Goal: Register for event/course: Sign up to attend an event or enroll in a course

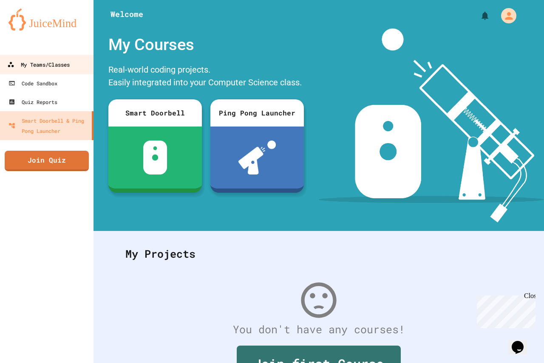
click at [65, 66] on div "My Teams/Classes" at bounding box center [38, 64] width 62 height 11
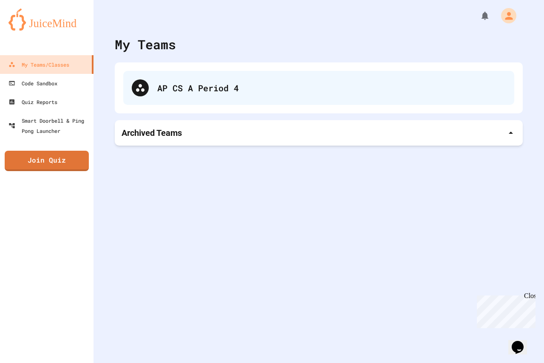
click at [146, 91] on div at bounding box center [140, 87] width 17 height 17
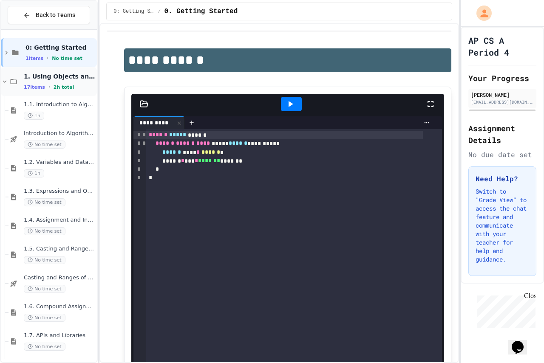
click at [32, 89] on span "17 items" at bounding box center [34, 88] width 21 height 6
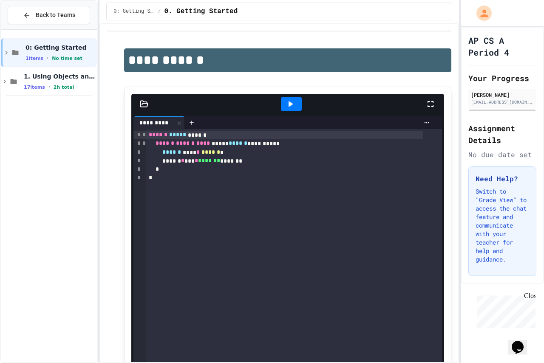
click at [32, 90] on span "17 items" at bounding box center [34, 88] width 21 height 6
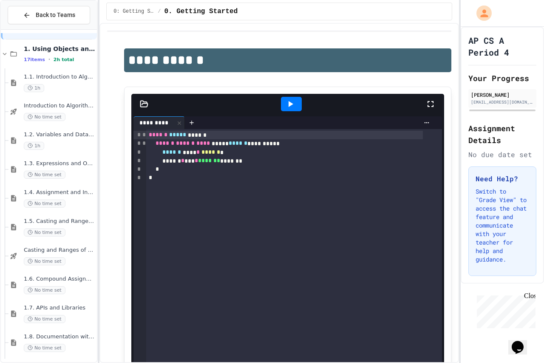
scroll to position [42, 0]
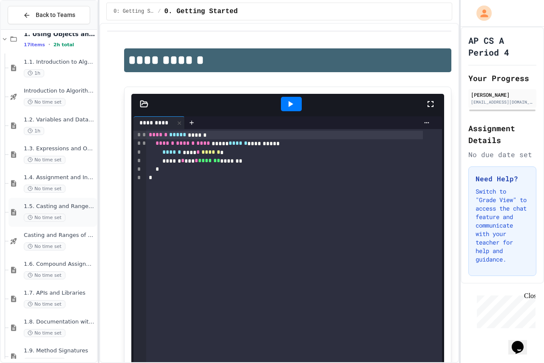
click at [47, 209] on span "1.5. Casting and Ranges of Values" at bounding box center [59, 206] width 71 height 7
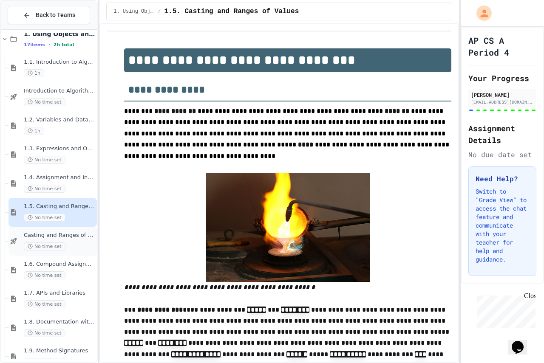
click at [51, 244] on span "No time set" at bounding box center [45, 247] width 42 height 8
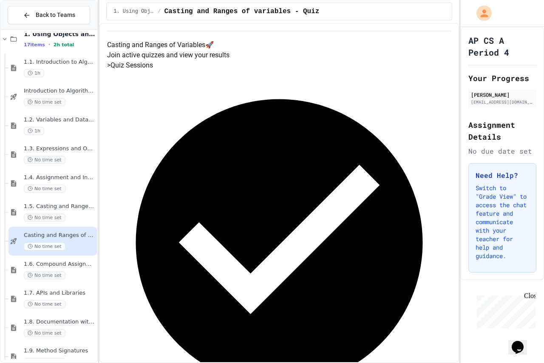
scroll to position [42, 0]
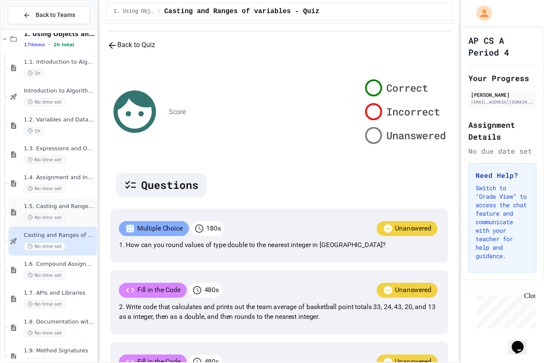
click at [72, 201] on div "1.5. Casting and Ranges of Values No time set" at bounding box center [52, 212] width 88 height 29
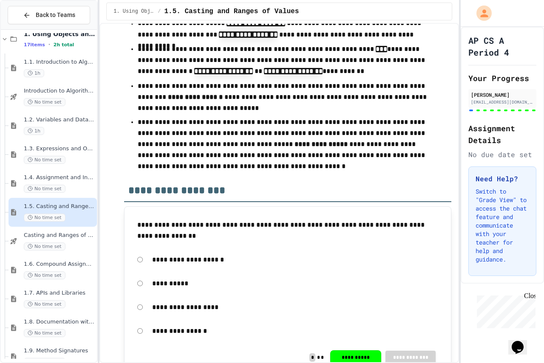
scroll to position [5300, 0]
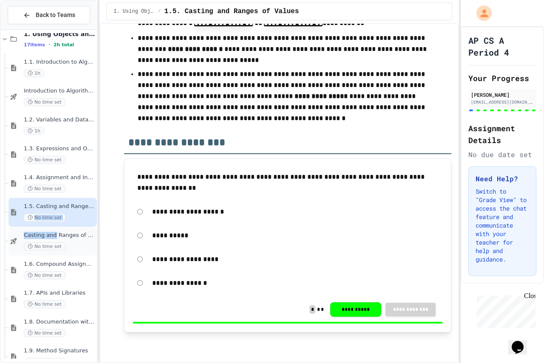
drag, startPoint x: 55, startPoint y: 224, endPoint x: 49, endPoint y: 232, distance: 9.7
click at [52, 230] on div "0: Getting Started 1 items • No time set 1. Using Objects and Methods 17 items …" at bounding box center [49, 270] width 96 height 559
click at [53, 228] on div "Casting and Ranges of variables - Quiz No time set" at bounding box center [52, 241] width 88 height 29
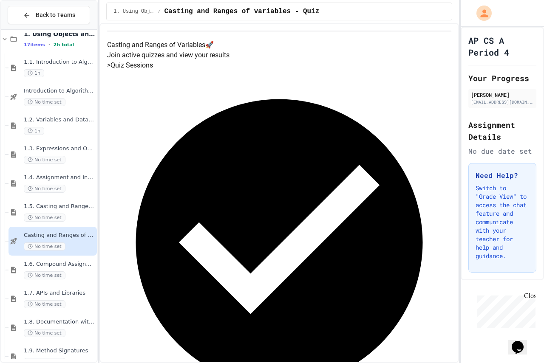
click at [243, 181] on div "> Quiz Sessions Completed Session Finished: 9/25/2025 View Results" at bounding box center [279, 252] width 344 height 385
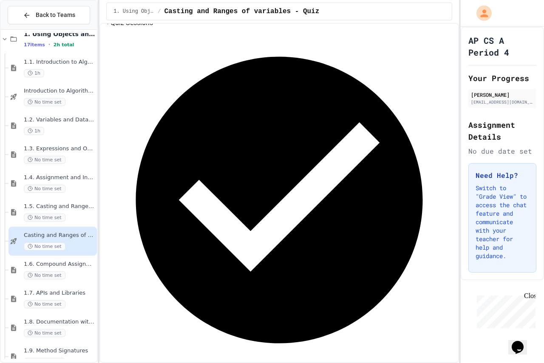
scroll to position [48, 0]
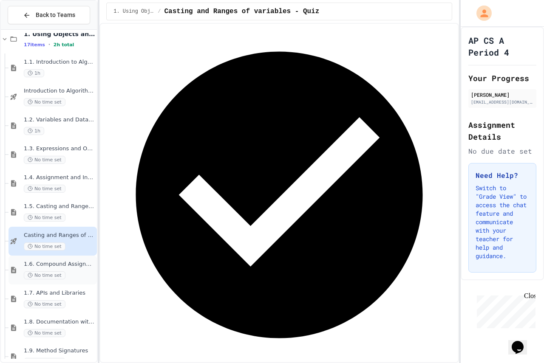
click at [62, 264] on span "1.6. Compound Assignment Operators" at bounding box center [59, 264] width 71 height 7
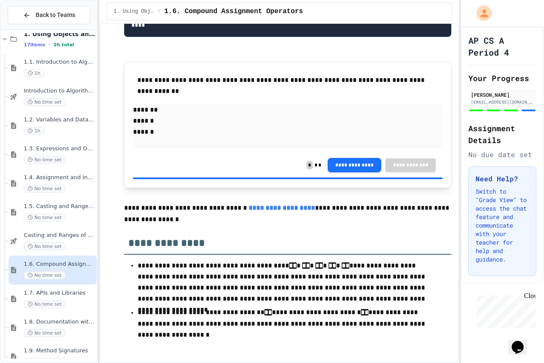
scroll to position [2209, 0]
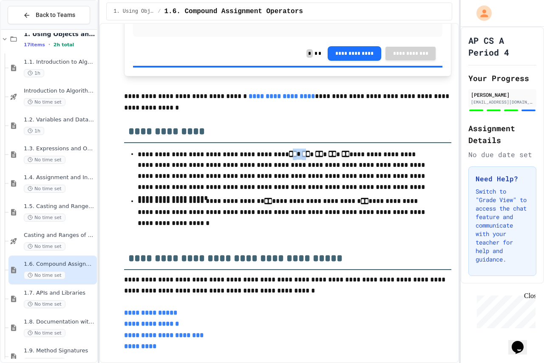
drag, startPoint x: 294, startPoint y: 221, endPoint x: 280, endPoint y: 214, distance: 15.4
click at [283, 194] on p "**********" at bounding box center [284, 171] width 293 height 45
click at [267, 143] on h2 "**********" at bounding box center [287, 128] width 327 height 29
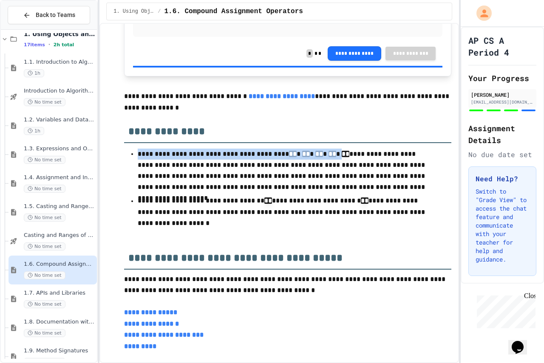
drag, startPoint x: 243, startPoint y: 210, endPoint x: 352, endPoint y: 239, distance: 112.6
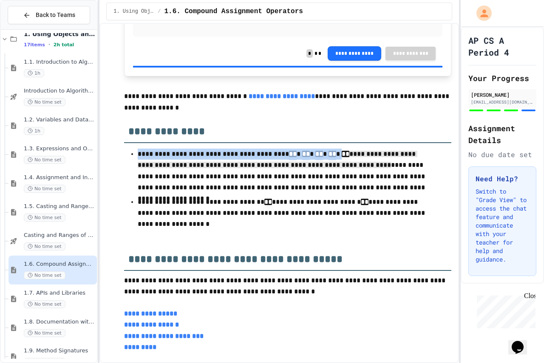
drag, startPoint x: 270, startPoint y: 221, endPoint x: 265, endPoint y: 233, distance: 12.7
click at [271, 157] on span "**********" at bounding box center [213, 154] width 151 height 6
click at [209, 195] on li "**********" at bounding box center [288, 170] width 300 height 47
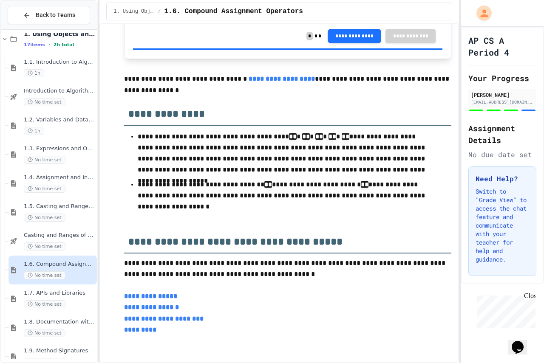
click at [237, 196] on p "**********" at bounding box center [284, 196] width 293 height 34
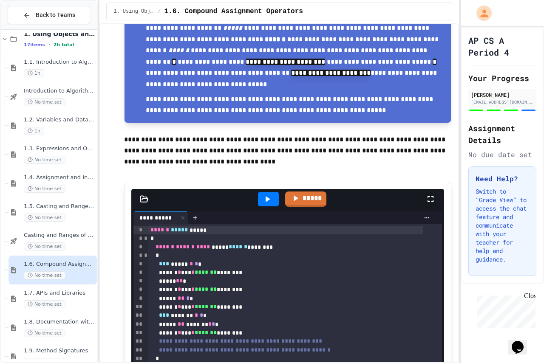
scroll to position [510, 0]
click at [58, 7] on button "Back to Teams" at bounding box center [49, 15] width 82 height 18
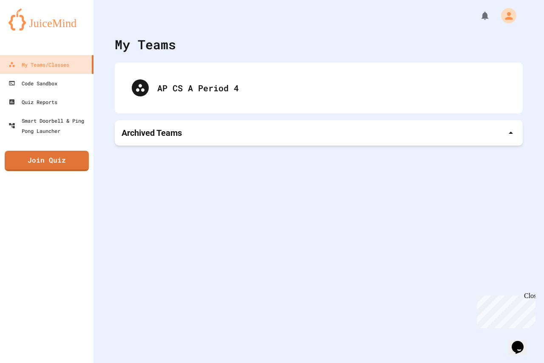
click at [215, 68] on div "AP CS A Period 4" at bounding box center [319, 87] width 408 height 51
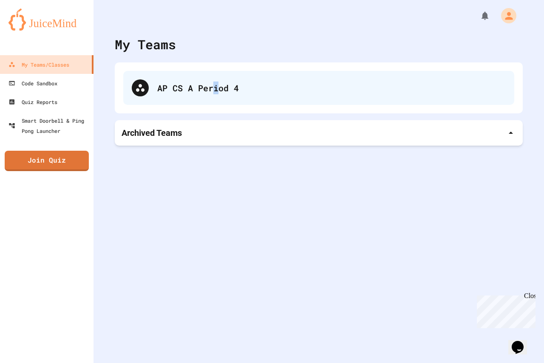
click at [220, 99] on div "AP CS A Period 4" at bounding box center [318, 88] width 391 height 34
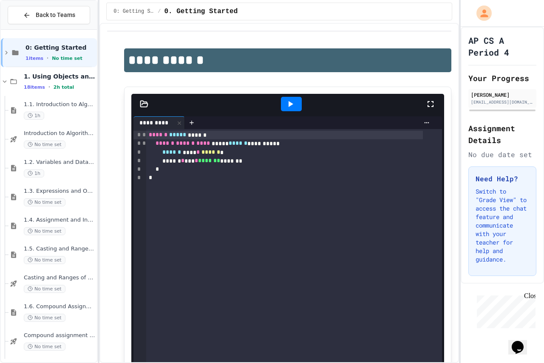
click at [40, 18] on span "Back to Teams" at bounding box center [56, 15] width 40 height 9
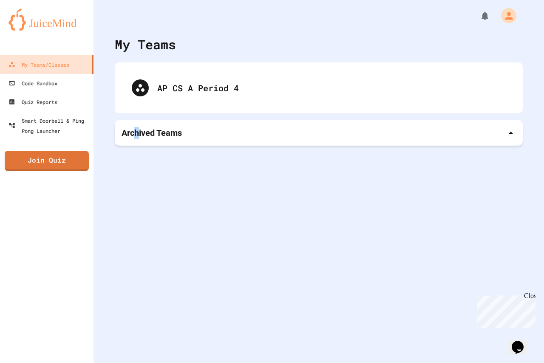
click at [140, 136] on p "Archived Teams" at bounding box center [151, 133] width 60 height 12
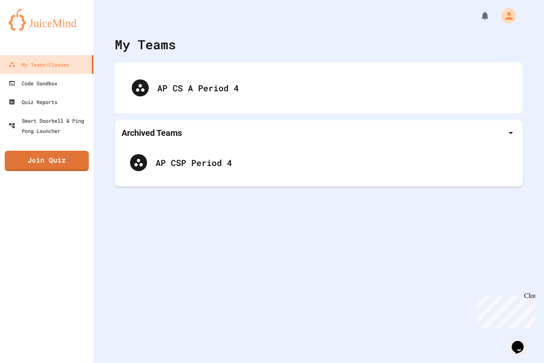
click at [142, 136] on p "Archived Teams" at bounding box center [151, 133] width 60 height 12
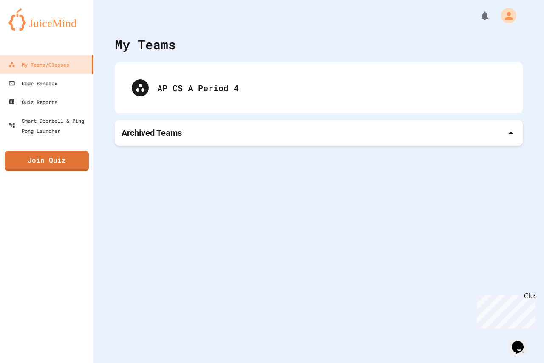
click at [133, 169] on div "My Teams AP CS A Period 4 Archived Teams" at bounding box center [318, 181] width 450 height 363
click at [152, 137] on p "Archived Teams" at bounding box center [151, 133] width 60 height 12
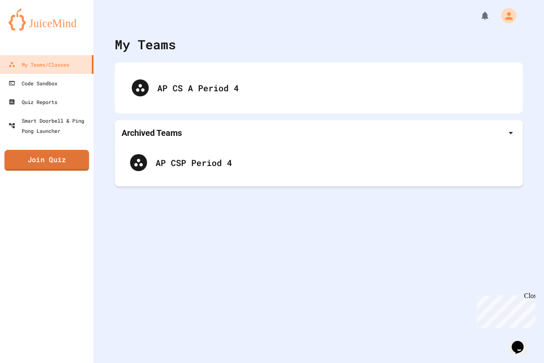
click at [45, 161] on link "Join Quiz" at bounding box center [46, 160] width 85 height 21
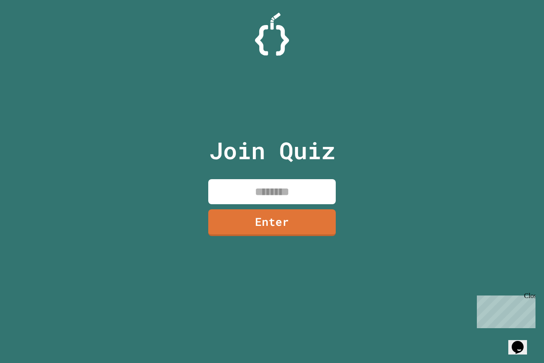
click at [304, 177] on div "Join Quiz Enter" at bounding box center [271, 181] width 143 height 321
click at [311, 181] on input at bounding box center [271, 191] width 127 height 25
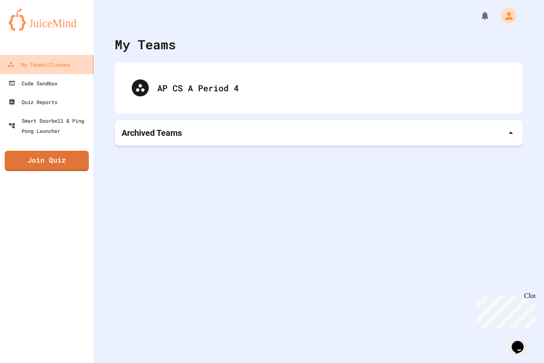
click at [35, 69] on div "My Teams/Classes" at bounding box center [38, 64] width 62 height 11
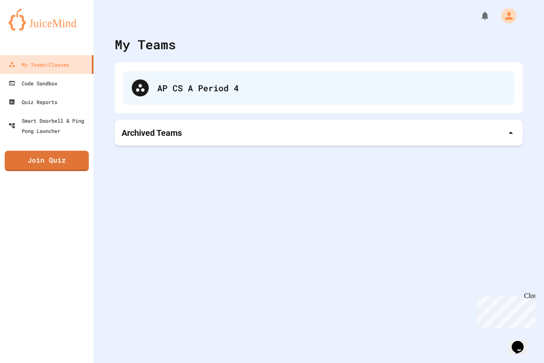
click at [155, 81] on div "AP CS A Period 4" at bounding box center [318, 88] width 391 height 34
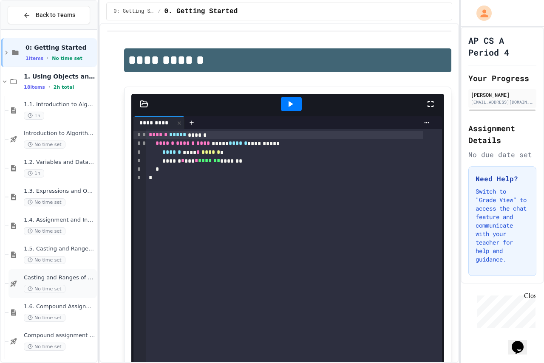
click at [45, 276] on span "Casting and Ranges of variables - Quiz" at bounding box center [59, 277] width 71 height 7
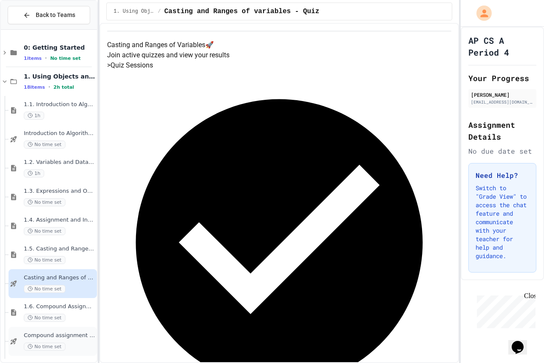
click at [41, 333] on span "Compound assignment operators - Quiz" at bounding box center [59, 335] width 71 height 7
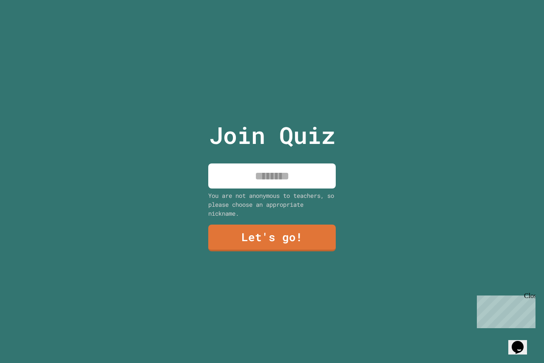
click at [274, 172] on input at bounding box center [271, 176] width 127 height 25
type input "***"
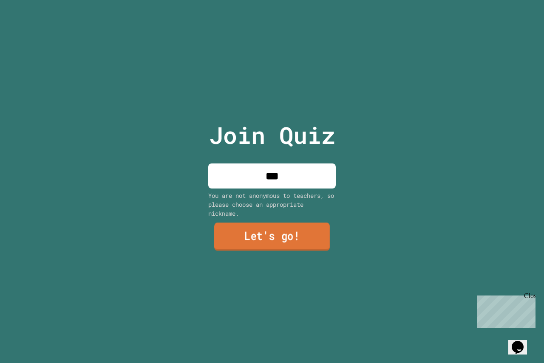
click at [326, 245] on link "Let's go!" at bounding box center [272, 237] width 116 height 28
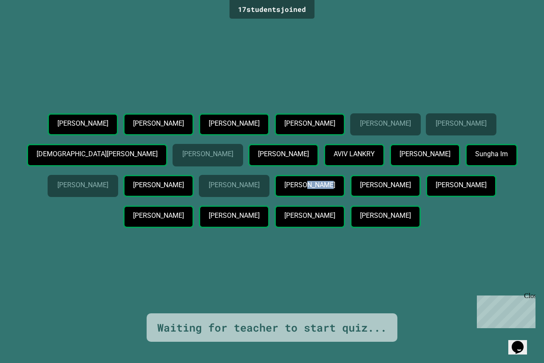
drag, startPoint x: 244, startPoint y: 200, endPoint x: 214, endPoint y: 204, distance: 30.5
click at [284, 189] on p "[PERSON_NAME]" at bounding box center [309, 185] width 51 height 8
click at [108, 181] on p "[PERSON_NAME]" at bounding box center [82, 185] width 51 height 8
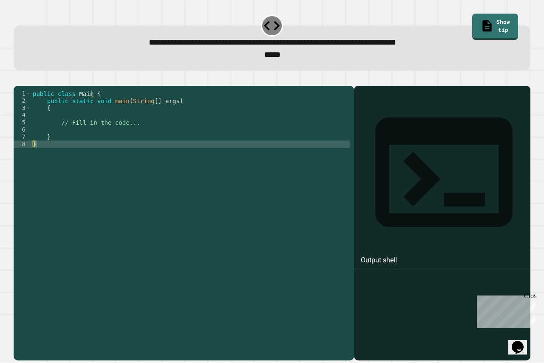
click at [164, 181] on div "public class Main { public static void main ( String [ ] args ) { // Fill in th…" at bounding box center [190, 213] width 319 height 246
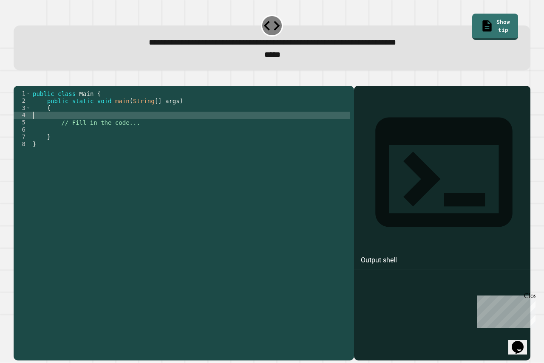
click at [121, 130] on div "public class Main { public static void main ( String [ ] args ) { // Fill in th…" at bounding box center [190, 213] width 319 height 246
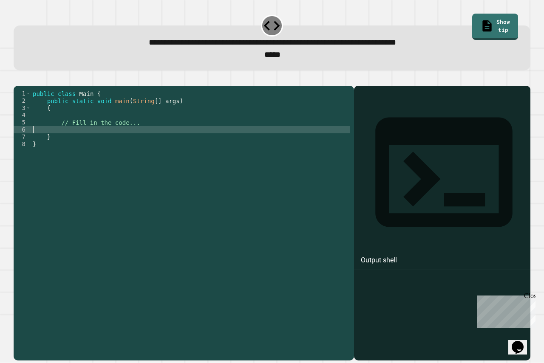
click at [139, 141] on div "public class Main { public static void main ( String [ ] args ) { // Fill in th…" at bounding box center [190, 213] width 319 height 246
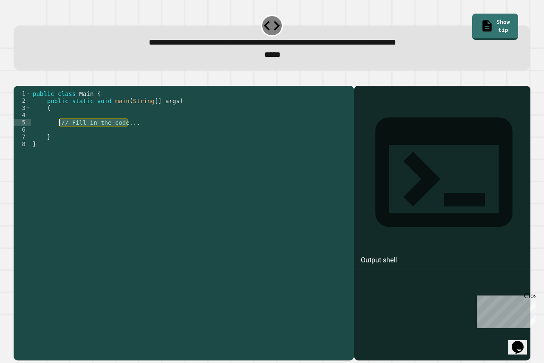
drag, startPoint x: 128, startPoint y: 134, endPoint x: 59, endPoint y: 133, distance: 68.8
click at [59, 133] on div "public class Main { public static void main ( String [ ] args ) { // Fill in th…" at bounding box center [190, 213] width 319 height 246
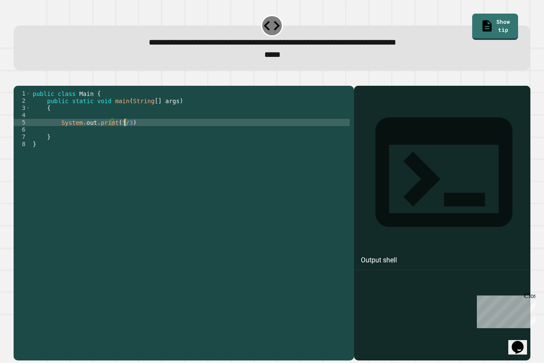
scroll to position [0, 6]
click at [217, 134] on div "public class Main { public static void main ( String [ ] args ) { System . out …" at bounding box center [190, 213] width 319 height 246
type textarea "**********"
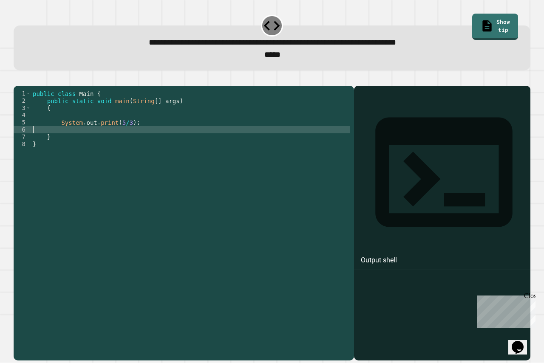
scroll to position [0, 0]
type textarea "*"
click at [121, 135] on div "public class Main { public static void main ( String [ ] args ) { System . out …" at bounding box center [190, 213] width 319 height 246
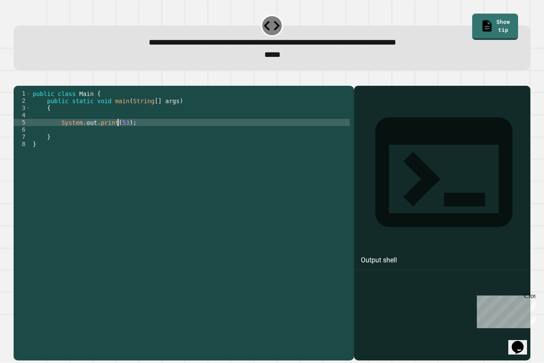
scroll to position [0, 6]
type textarea "**********"
click at [18, 79] on button "button" at bounding box center [18, 79] width 0 height 0
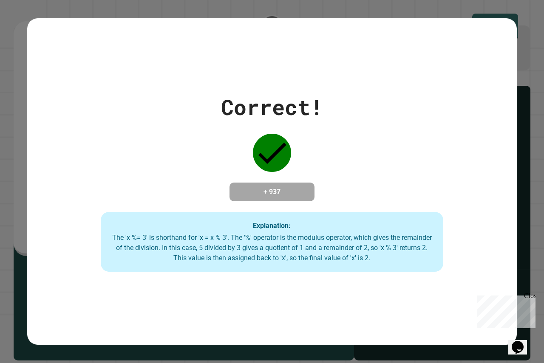
click at [513, 5] on div "Correct! + 937 Explanation: The 'x %= 3' is shorthand for 'x = x % 3'. The '%' …" at bounding box center [272, 181] width 544 height 363
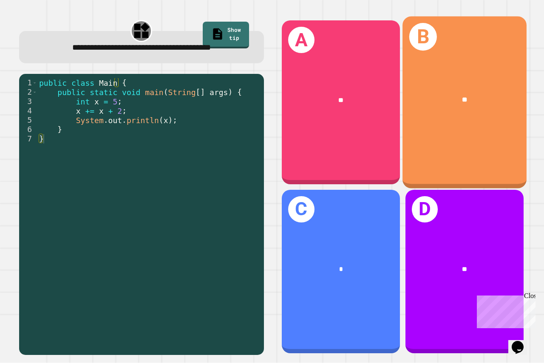
click at [468, 114] on div "**" at bounding box center [464, 100] width 124 height 37
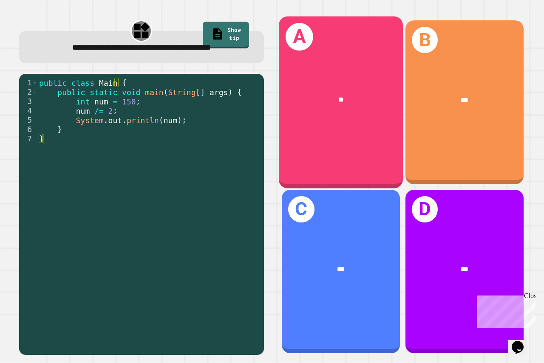
click at [347, 110] on div "**" at bounding box center [341, 100] width 124 height 37
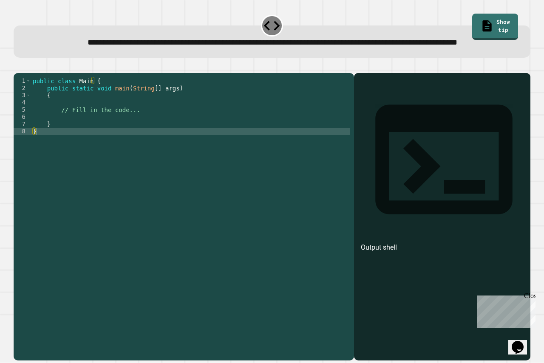
click at [104, 146] on div "public class Main { public static void main ( String [ ] args ) { // Fill in th…" at bounding box center [190, 200] width 319 height 246
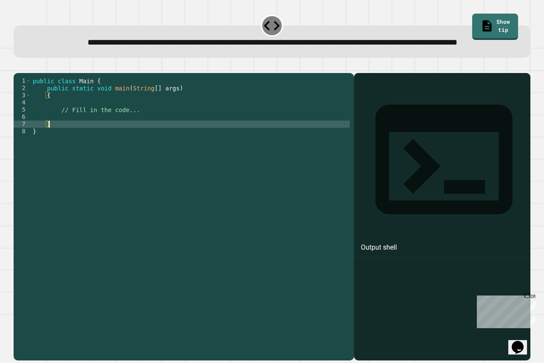
click at [118, 139] on div "public class Main { public static void main ( String [ ] args ) { // Fill in th…" at bounding box center [190, 200] width 319 height 246
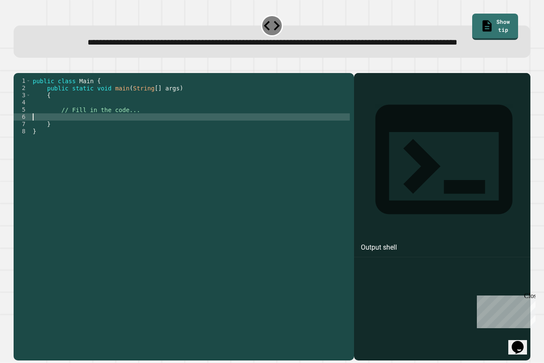
click at [118, 139] on div "public class Main { public static void main ( String [ ] args ) { // Fill in th…" at bounding box center [190, 200] width 319 height 246
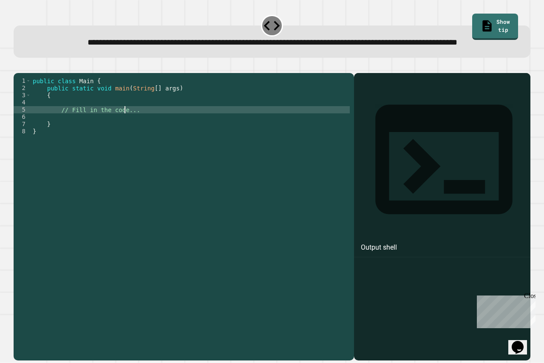
click at [123, 136] on div "public class Main { public static void main ( String [ ] args ) { // Fill in th…" at bounding box center [190, 200] width 319 height 246
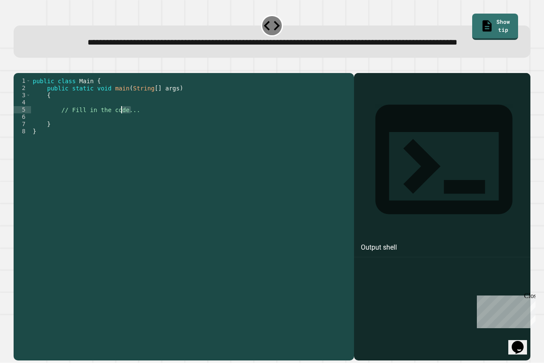
click at [123, 136] on div "public class Main { public static void main ( String [ ] args ) { // Fill in th…" at bounding box center [190, 200] width 319 height 246
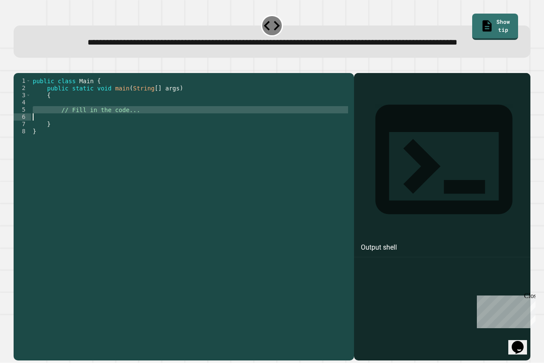
type textarea "**********"
type textarea "*********"
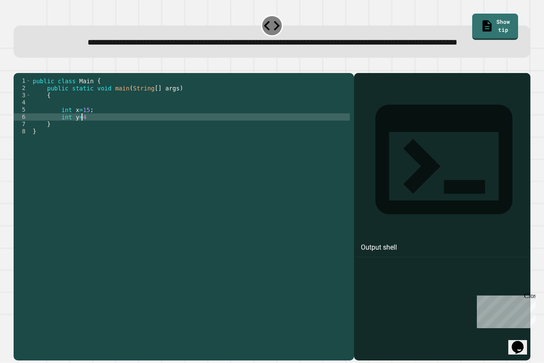
type textarea "********"
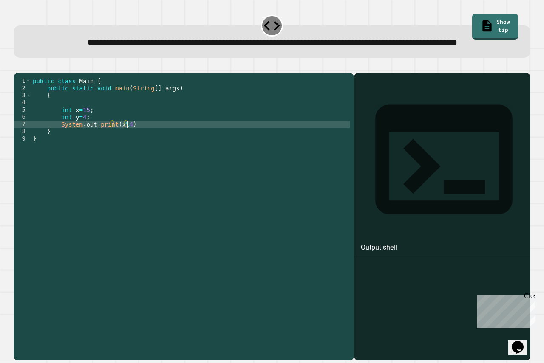
scroll to position [0, 6]
type textarea "**********"
click at [18, 66] on button "button" at bounding box center [18, 66] width 0 height 0
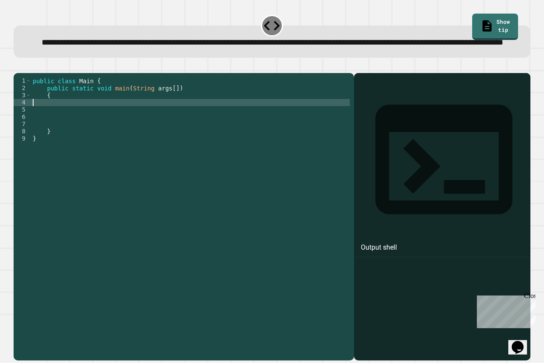
click at [120, 131] on div "public class Main { public static void main ( String args [ ]) { } }" at bounding box center [190, 200] width 319 height 246
click at [120, 152] on div "public class Main { public static void main ( String args [ ]) { } }" at bounding box center [190, 200] width 319 height 246
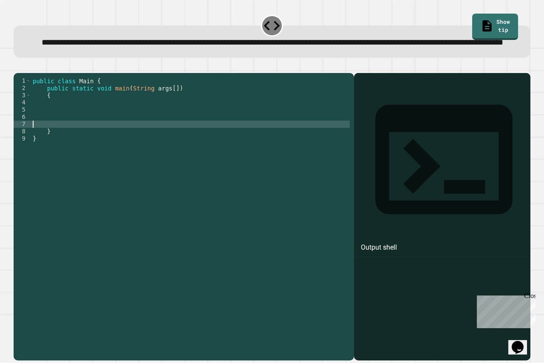
click at [116, 144] on div "public class Main { public static void main ( String args [ ]) { } }" at bounding box center [190, 200] width 319 height 246
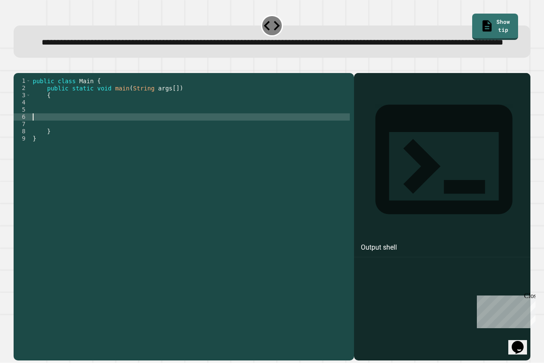
type textarea "*"
click at [146, 142] on div "public class Main { public static void main ( String args [ ]) { System . out .…" at bounding box center [190, 200] width 319 height 246
click at [18, 66] on icon "button" at bounding box center [18, 66] width 0 height 0
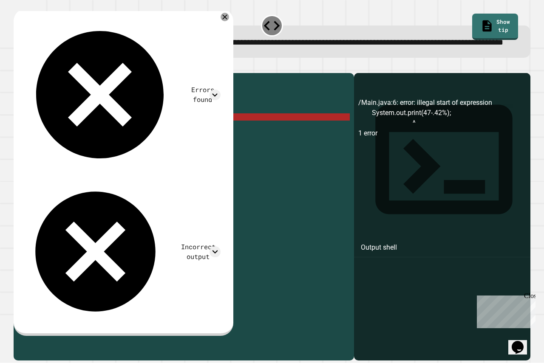
click at [128, 142] on div "public class Main { public static void main ( String args [ ]) { System . out .…" at bounding box center [190, 200] width 319 height 246
click at [228, 20] on icon at bounding box center [225, 17] width 6 height 6
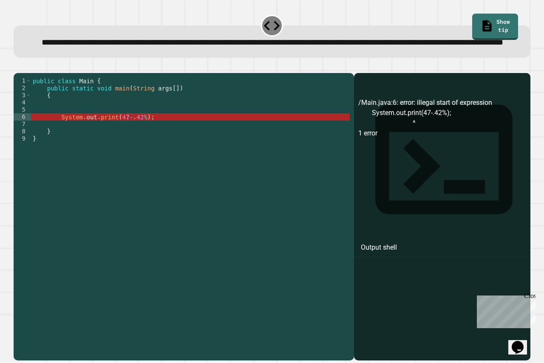
click at [137, 142] on div "public class Main { public static void main ( String args [ ]) { System . out .…" at bounding box center [190, 200] width 319 height 246
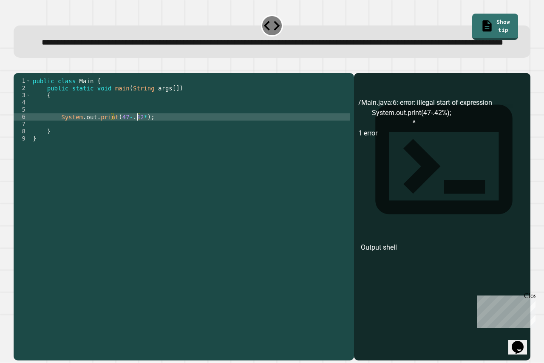
scroll to position [0, 8]
click at [122, 144] on div "public class Main { public static void main ( String args [ ]) { System . out .…" at bounding box center [190, 200] width 319 height 246
type textarea "**********"
click at [18, 66] on button "button" at bounding box center [18, 66] width 0 height 0
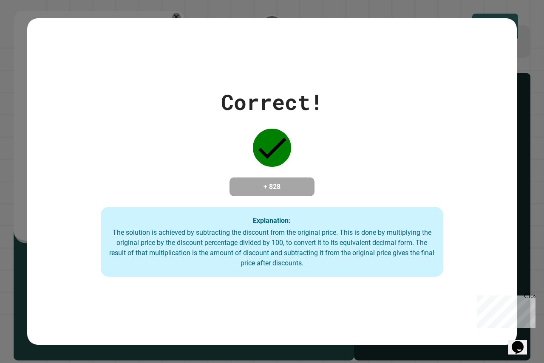
drag, startPoint x: 473, startPoint y: 19, endPoint x: 478, endPoint y: 18, distance: 5.5
click at [473, 19] on div "Correct! + 828 Explanation: The solution is achieved by subtracting the discoun…" at bounding box center [271, 181] width 489 height 327
drag, startPoint x: 483, startPoint y: 18, endPoint x: 519, endPoint y: 16, distance: 36.1
click at [488, 17] on div "Correct! + 828 Explanation: The solution is achieved by subtracting the discoun…" at bounding box center [272, 181] width 544 height 363
drag, startPoint x: 522, startPoint y: 17, endPoint x: 534, endPoint y: 17, distance: 12.7
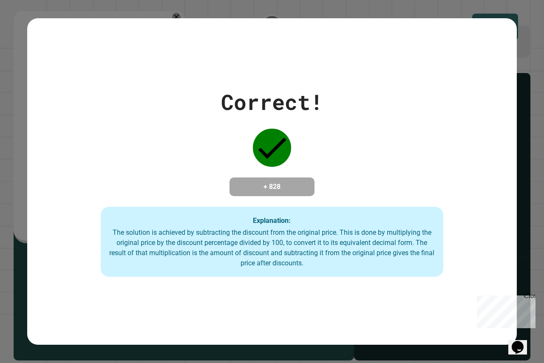
click at [530, 17] on div "Correct! + 828 Explanation: The solution is achieved by subtracting the discoun…" at bounding box center [272, 181] width 544 height 363
click at [534, 17] on div "Correct! + 828 Explanation: The solution is achieved by subtracting the discoun…" at bounding box center [272, 181] width 544 height 363
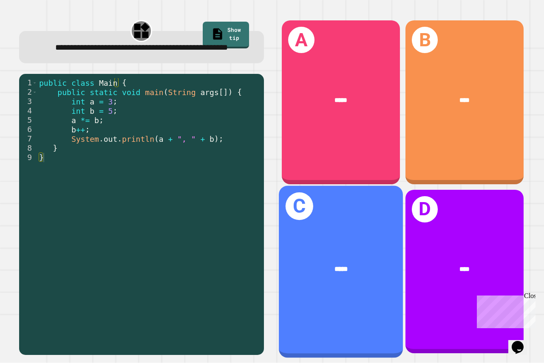
click at [341, 220] on div "C *****" at bounding box center [341, 272] width 124 height 172
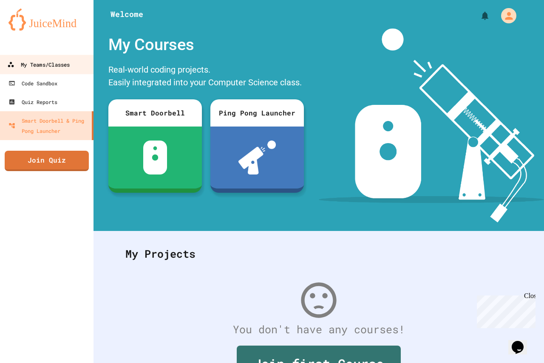
click at [65, 67] on div "My Teams/Classes" at bounding box center [38, 64] width 62 height 11
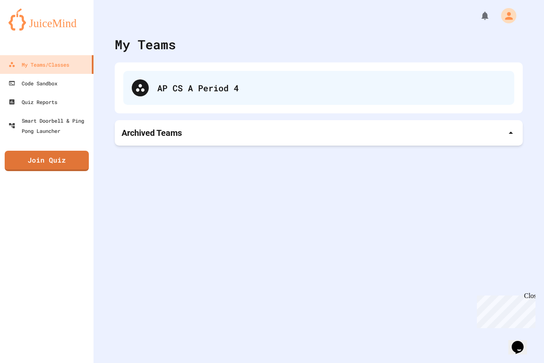
click at [169, 102] on div "AP CS A Period 4" at bounding box center [318, 88] width 391 height 34
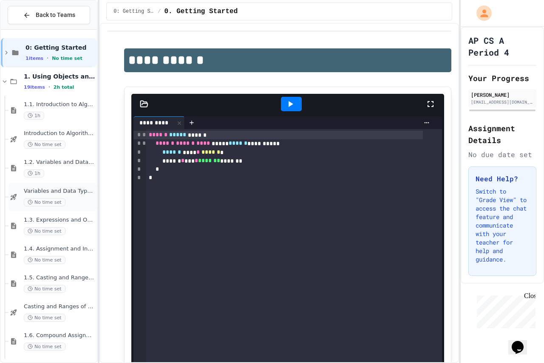
click at [42, 199] on span "No time set" at bounding box center [45, 202] width 42 height 8
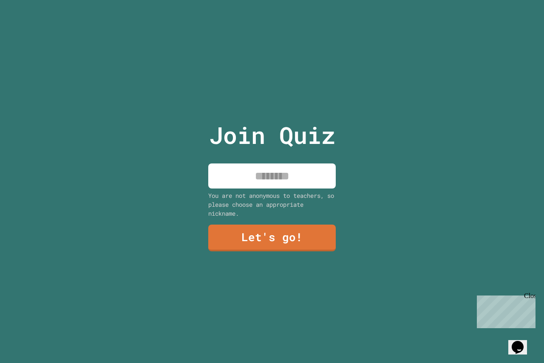
drag, startPoint x: 227, startPoint y: 181, endPoint x: 230, endPoint y: 176, distance: 5.9
click at [229, 177] on input at bounding box center [271, 176] width 127 height 25
type input "***"
click at [290, 239] on link "Let's go!" at bounding box center [271, 237] width 123 height 28
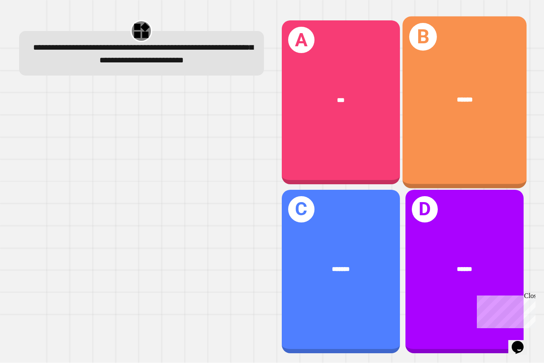
click at [470, 143] on div "B ******" at bounding box center [464, 103] width 124 height 172
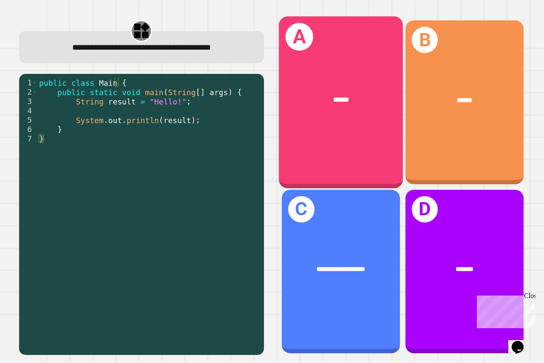
click at [334, 119] on div "A ******" at bounding box center [341, 103] width 124 height 172
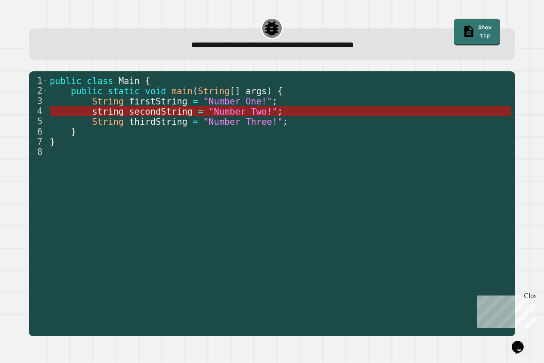
click at [175, 113] on span "secondString" at bounding box center [160, 112] width 63 height 10
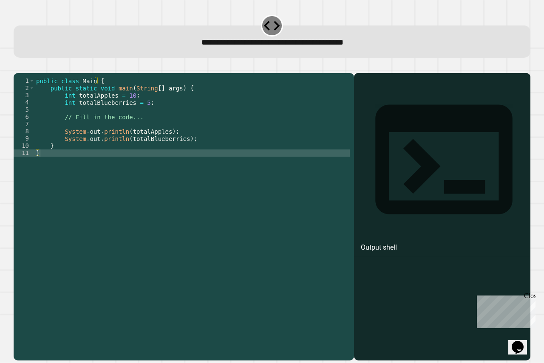
click at [139, 115] on div "public class Main { public static void main ( String [ ] args ) { int totalAppl…" at bounding box center [191, 207] width 315 height 260
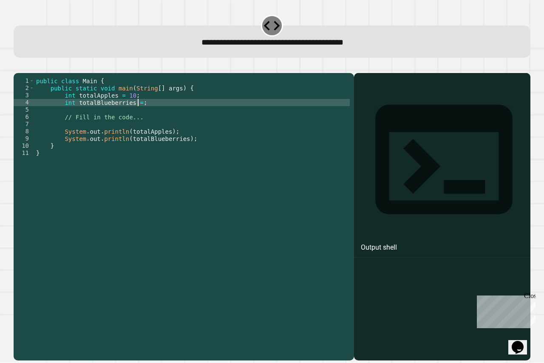
scroll to position [0, 7]
type textarea "**********"
click at [18, 66] on icon "button" at bounding box center [18, 66] width 0 height 0
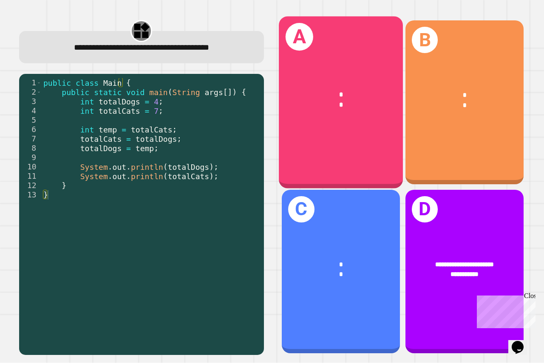
click at [341, 93] on div "*" at bounding box center [340, 95] width 97 height 10
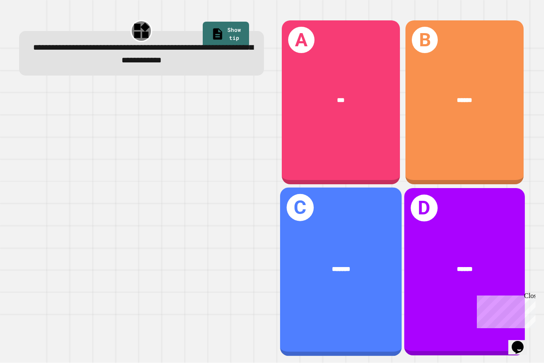
click at [325, 278] on div "*******" at bounding box center [340, 269] width 121 height 37
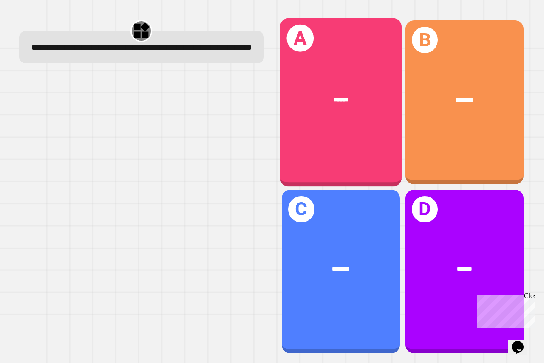
click at [380, 95] on div "******" at bounding box center [340, 100] width 121 height 37
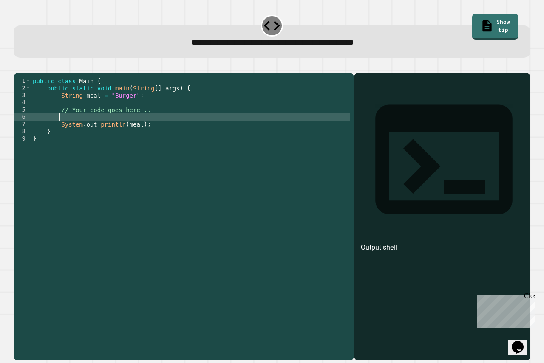
click at [133, 129] on div "public class Main { public static void main ( String [ ] args ) { String meal =…" at bounding box center [190, 207] width 319 height 260
click at [132, 130] on div "public class Main { public static void main ( String [ ] args ) { String meal =…" at bounding box center [190, 207] width 319 height 260
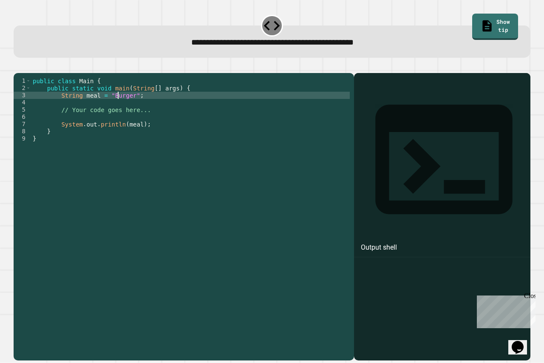
click at [117, 109] on div "public class Main { public static void main ( String [ ] args ) { String meal =…" at bounding box center [190, 207] width 319 height 260
type textarea "**********"
click at [18, 66] on icon "button" at bounding box center [18, 66] width 0 height 0
